Goal: Book appointment/travel/reservation

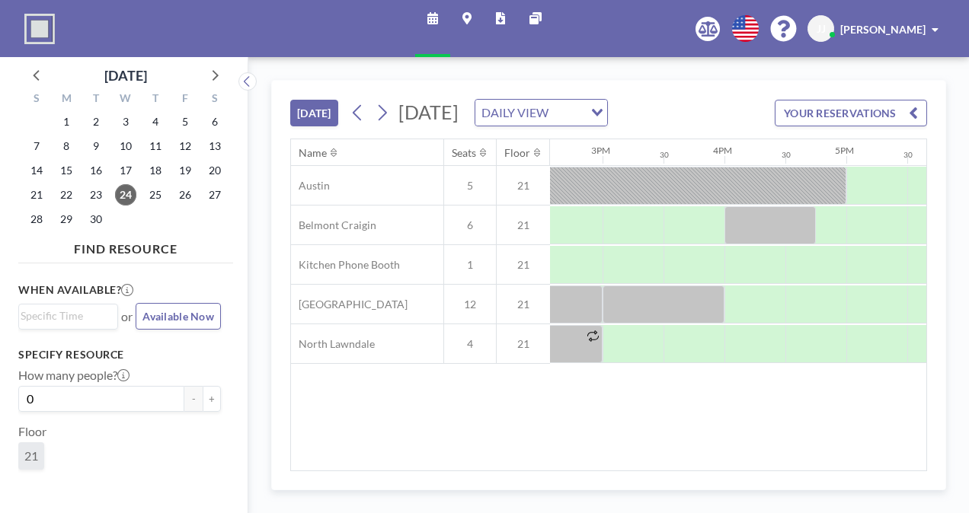
scroll to position [0, 1791]
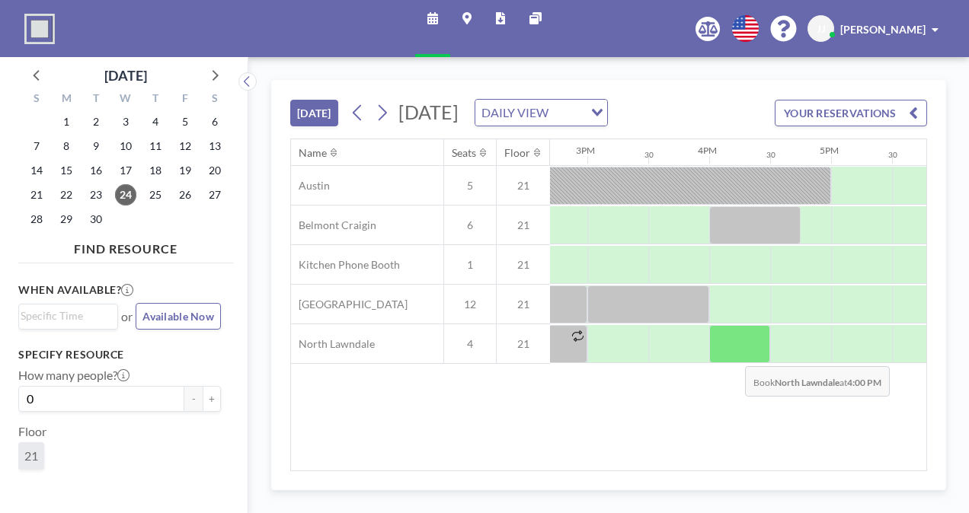
click at [733, 363] on div at bounding box center [739, 344] width 61 height 38
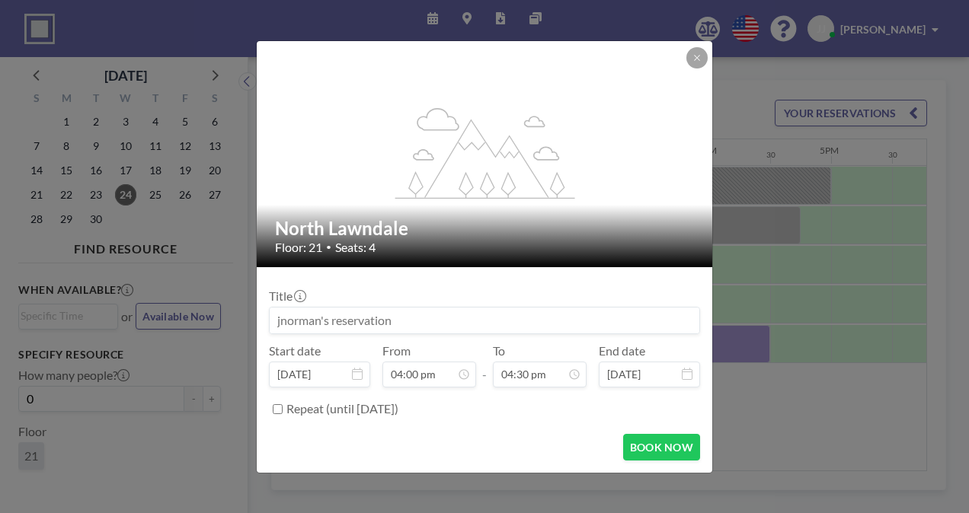
click at [507, 317] on input at bounding box center [485, 321] width 430 height 26
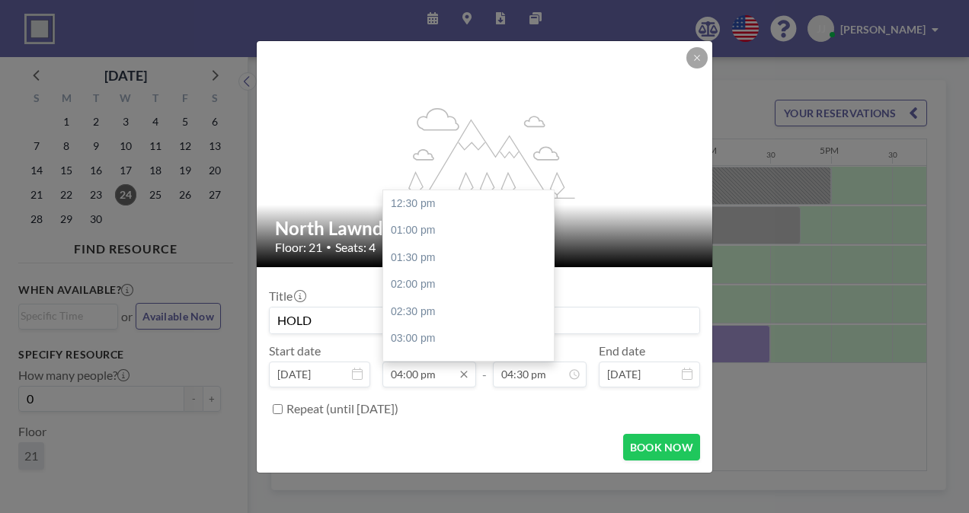
scroll to position [190, 0]
type input "HOLD"
click at [417, 229] on div "04:30 pm" at bounding box center [472, 230] width 178 height 27
type input "04:30 pm"
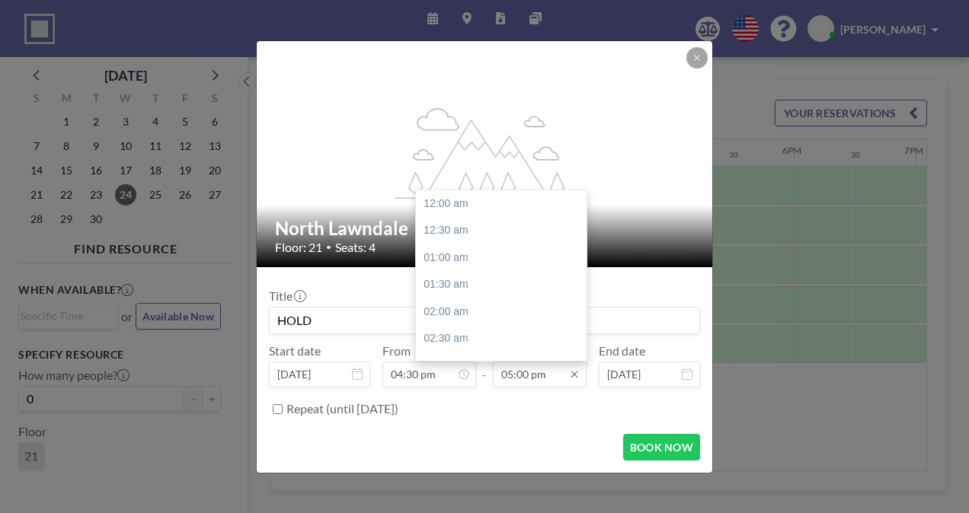
scroll to position [922, 0]
click at [515, 369] on input "05:00 pm" at bounding box center [540, 375] width 94 height 26
click at [487, 291] on div "06:30 pm" at bounding box center [505, 284] width 178 height 27
type input "06:30 pm"
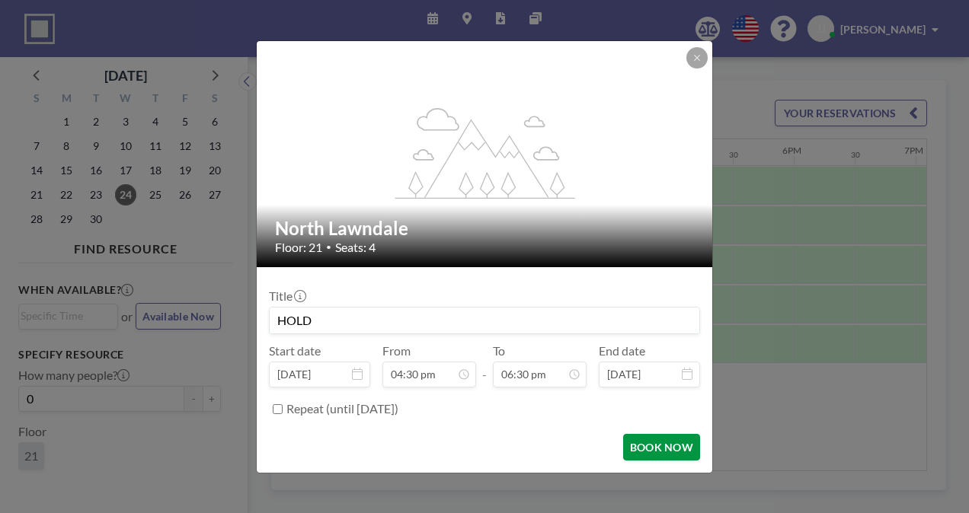
click at [646, 449] on button "BOOK NOW" at bounding box center [661, 447] width 77 height 27
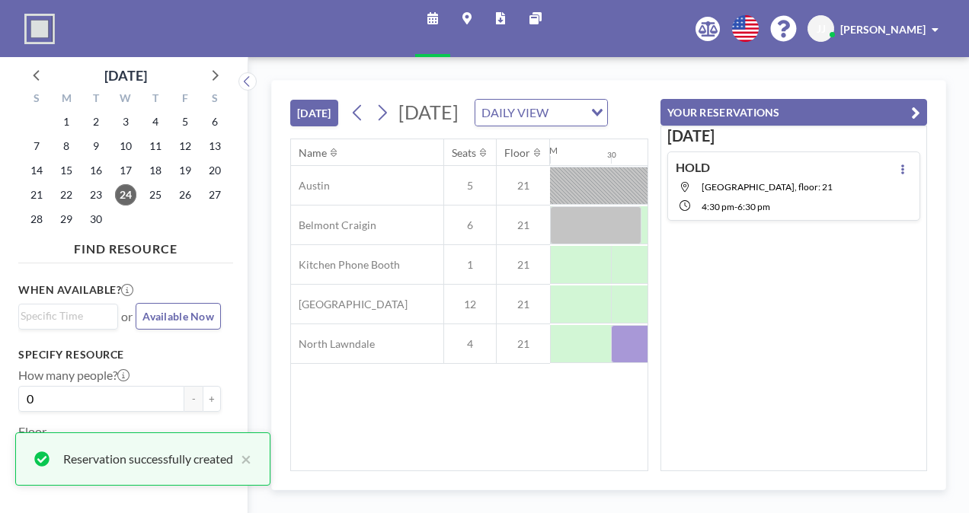
scroll to position [0, 0]
